Goal: Browse casually

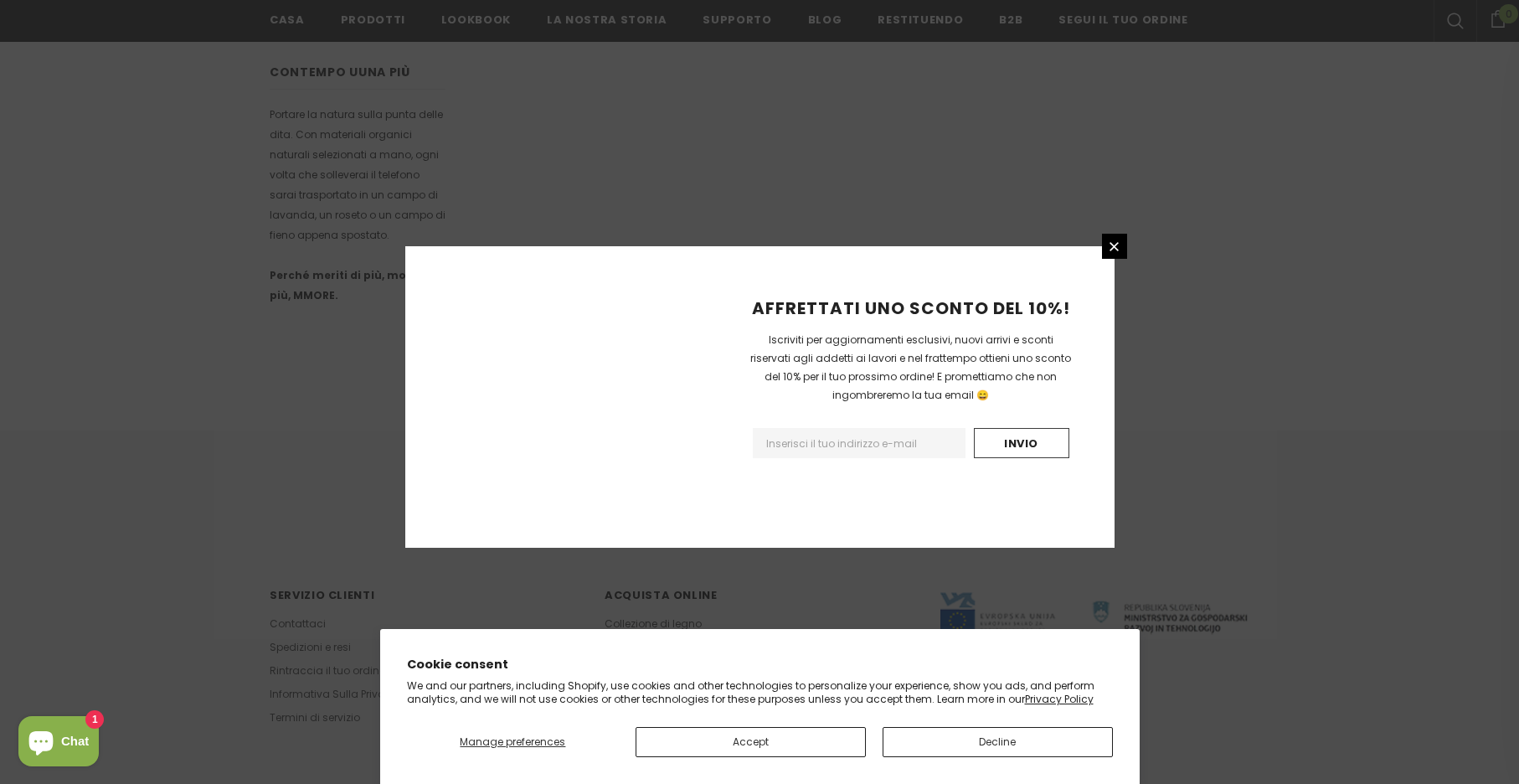
scroll to position [933, 0]
